Goal: Task Accomplishment & Management: Use online tool/utility

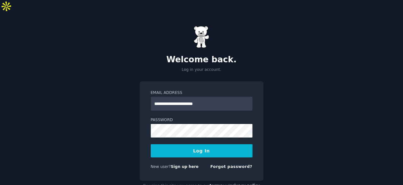
type input "**********"
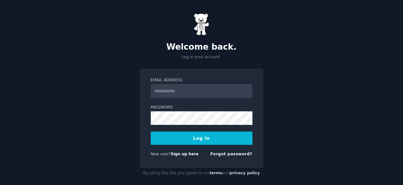
click at [199, 102] on form "Email Address Password Log In New user? Sign up here Forgot password?" at bounding box center [202, 118] width 102 height 82
click at [183, 89] on input "Email Address" at bounding box center [202, 91] width 102 height 14
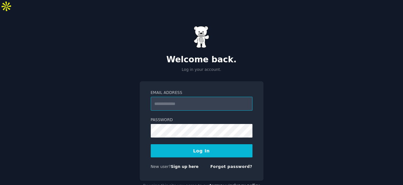
paste input "**********"
type input "**********"
click at [187, 144] on button "Log In" at bounding box center [202, 150] width 102 height 13
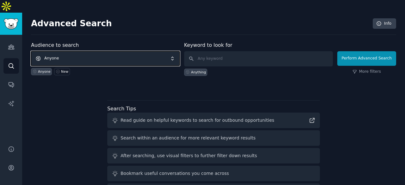
click at [101, 51] on span "Anyone" at bounding box center [105, 58] width 149 height 15
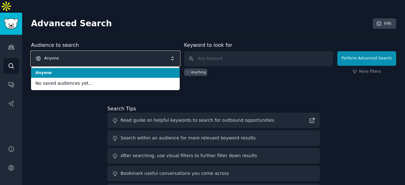
drag, startPoint x: 129, startPoint y: 44, endPoint x: 106, endPoint y: 68, distance: 33.3
click at [106, 66] on div "Anyone Anyone No saved audiences yet..." at bounding box center [105, 58] width 149 height 15
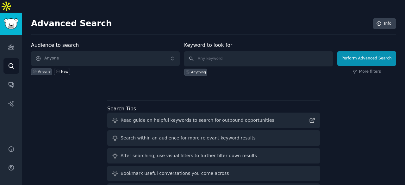
click at [106, 68] on div "Audience to search Anyone Anyone New Keyword to look for Anything Perform Advan…" at bounding box center [213, 65] width 365 height 48
click at [233, 51] on input "text" at bounding box center [258, 58] width 149 height 15
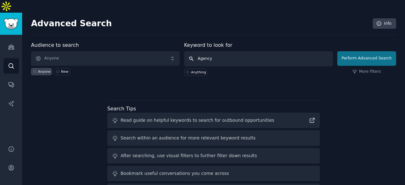
type input "Agency"
click at [355, 51] on button "Perform Advanced Search" at bounding box center [366, 58] width 59 height 15
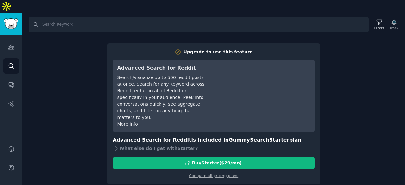
click at [95, 67] on div "Search Filters Track Upgrade to use this feature Advanced Search for Reddit Sea…" at bounding box center [213, 105] width 383 height 185
click at [228, 174] on link "Compare all pricing plans" at bounding box center [213, 176] width 49 height 4
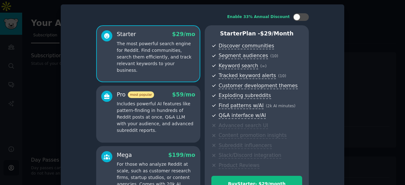
click at [16, 83] on div at bounding box center [202, 92] width 405 height 185
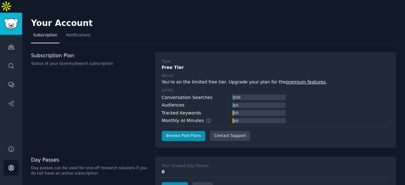
click at [52, 30] on link "Subscription" at bounding box center [45, 36] width 28 height 13
click at [10, 39] on link "Audiences" at bounding box center [10, 46] width 15 height 15
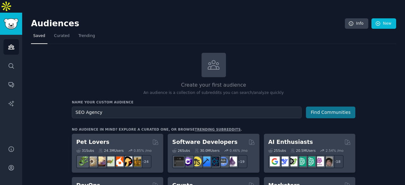
type input "SEO Agency"
click at [331, 107] on button "Find Communities" at bounding box center [330, 113] width 49 height 12
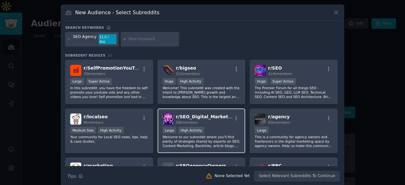
click at [209, 127] on div ">= 80th percentile for submissions / day Large High Activity" at bounding box center [202, 131] width 78 height 8
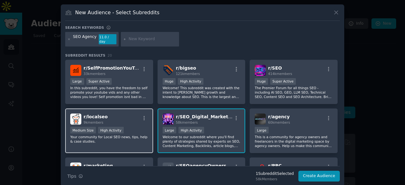
click at [126, 127] on div "Medium Size High Activity" at bounding box center [109, 131] width 78 height 8
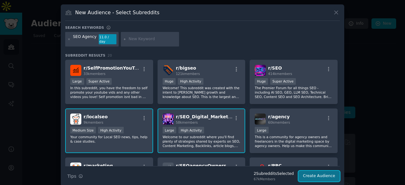
click at [329, 175] on button "Create Audience" at bounding box center [319, 176] width 42 height 11
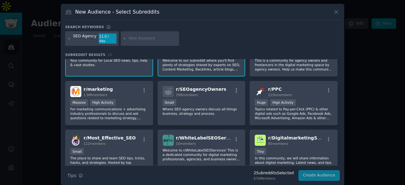
scroll to position [126, 0]
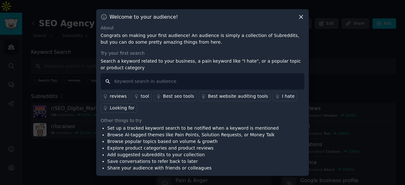
click at [182, 84] on input "text" at bounding box center [203, 81] width 204 height 16
click at [178, 97] on div "Best seo tools" at bounding box center [178, 96] width 31 height 7
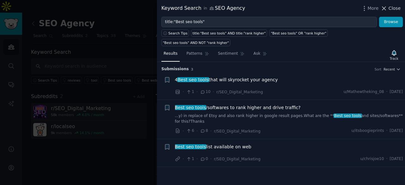
click at [386, 10] on icon at bounding box center [383, 8] width 3 height 3
